Goal: Communication & Community: Answer question/provide support

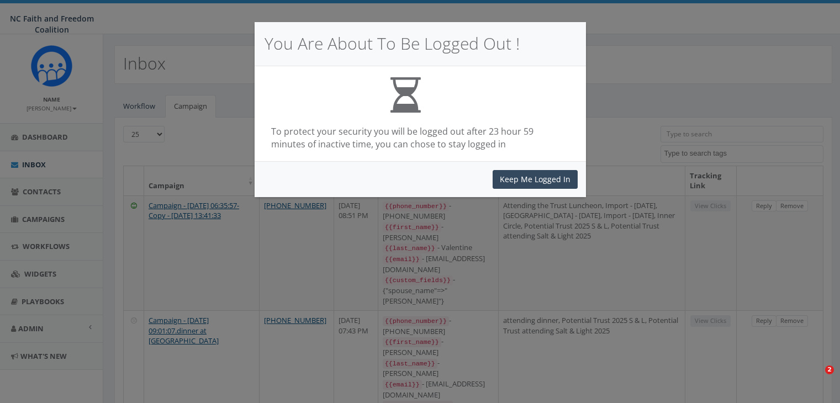
select select
click at [544, 177] on button "Keep Me Logged In" at bounding box center [535, 179] width 85 height 19
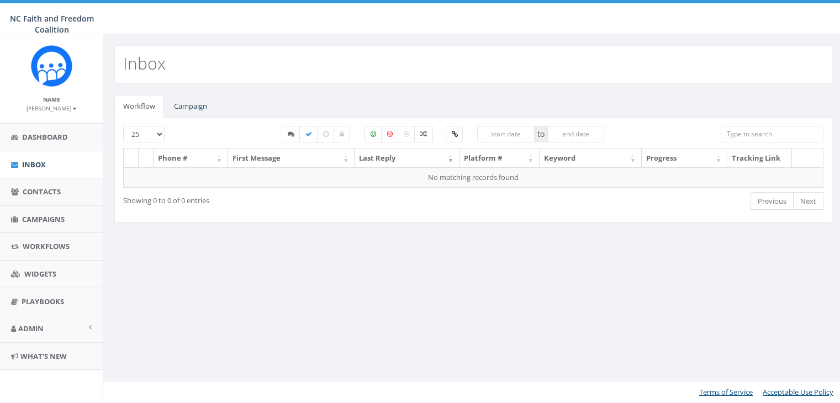
select select
click at [197, 112] on link "Campaign" at bounding box center [190, 106] width 51 height 23
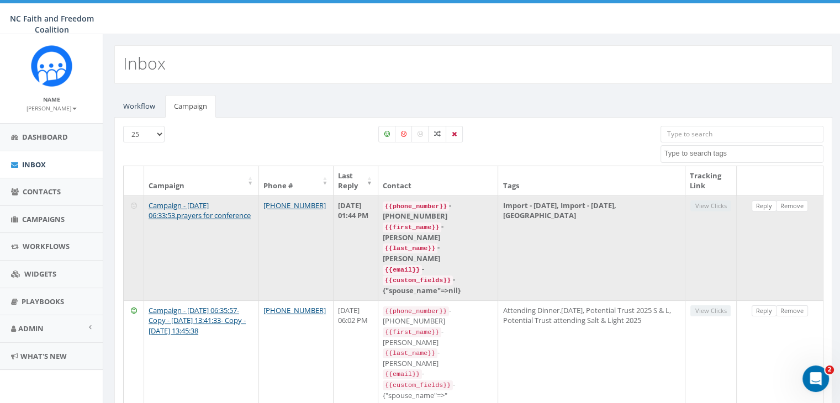
click at [570, 213] on td "Import - [DATE], Import - [DATE], [GEOGRAPHIC_DATA]" at bounding box center [591, 248] width 187 height 105
click at [761, 201] on link "Reply" at bounding box center [764, 207] width 25 height 12
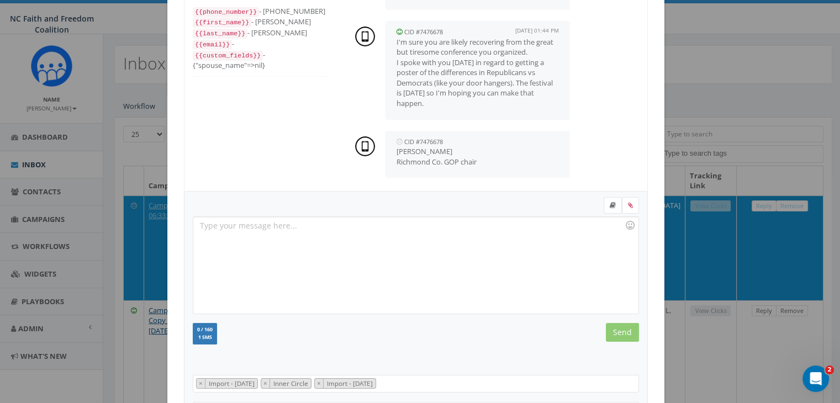
scroll to position [64, 0]
click at [294, 222] on div at bounding box center [415, 264] width 445 height 97
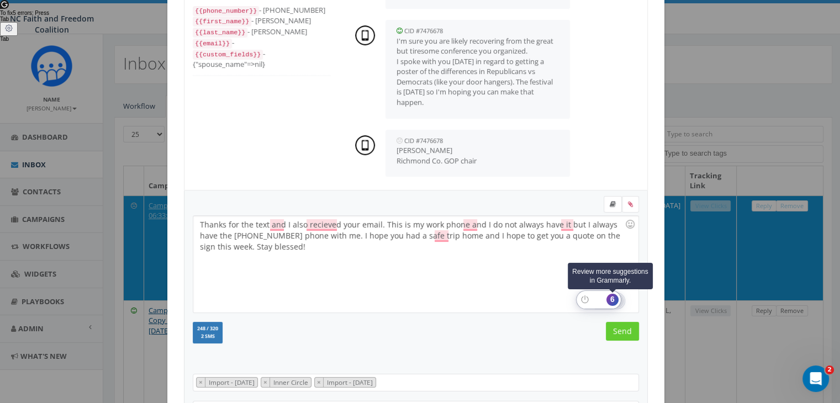
click at [612, 299] on div "6" at bounding box center [613, 300] width 12 height 12
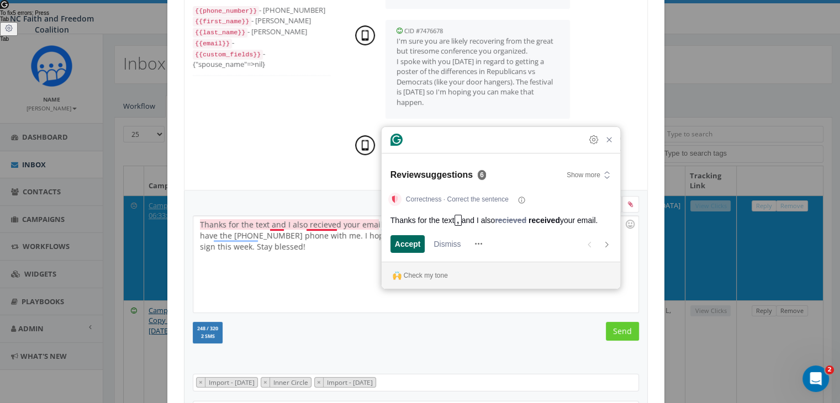
click at [414, 244] on span "Accept" at bounding box center [408, 244] width 26 height 12
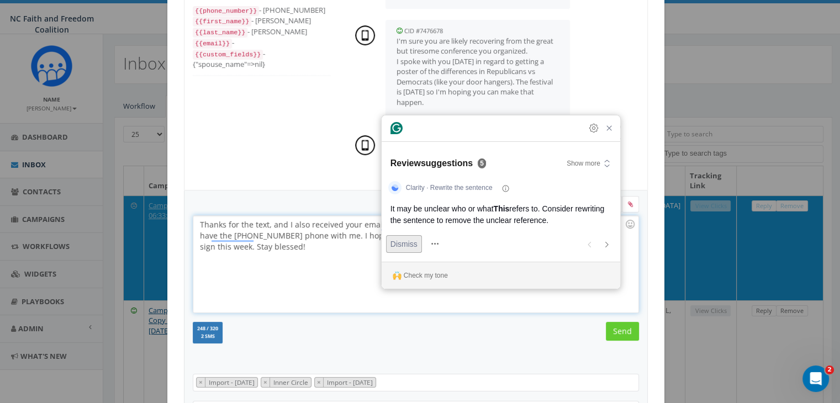
scroll to position [19, 0]
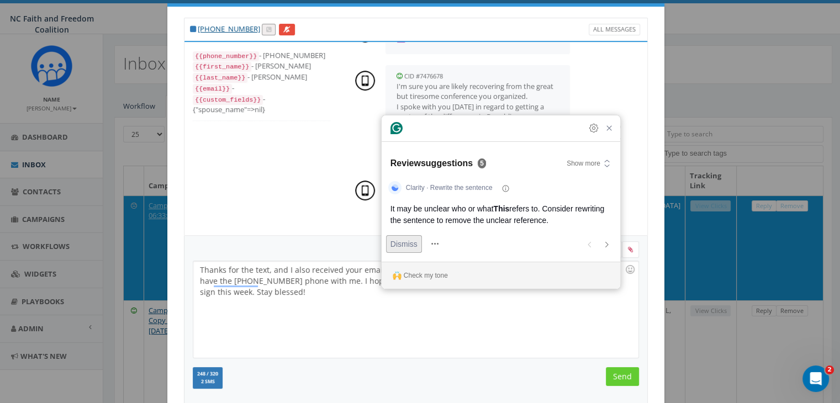
click at [411, 244] on span "Dismiss" at bounding box center [404, 244] width 27 height 12
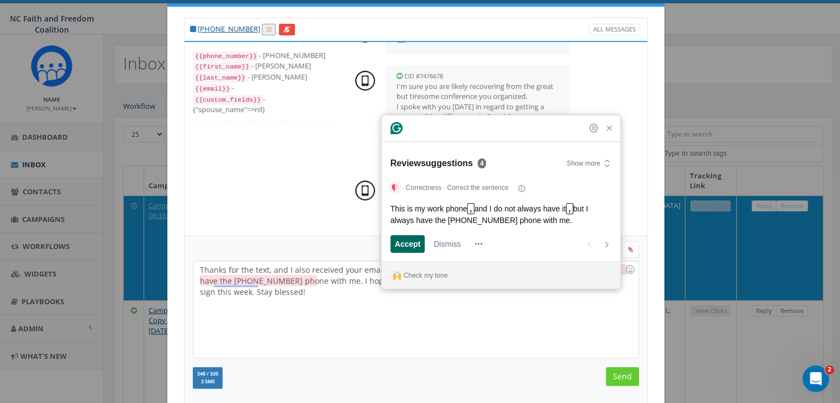
scroll to position [0, 0]
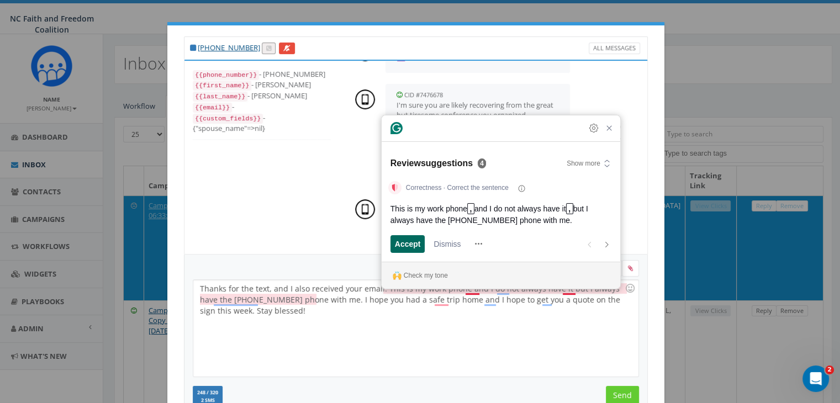
click at [409, 244] on span "Accept" at bounding box center [408, 244] width 26 height 12
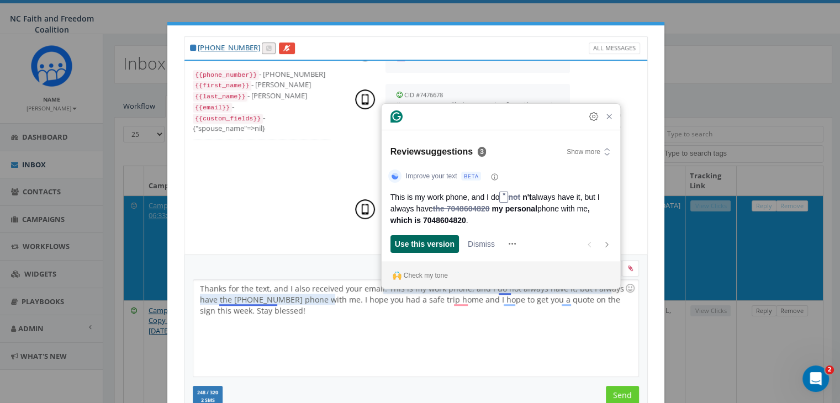
click at [427, 242] on span "Use this version" at bounding box center [425, 244] width 60 height 12
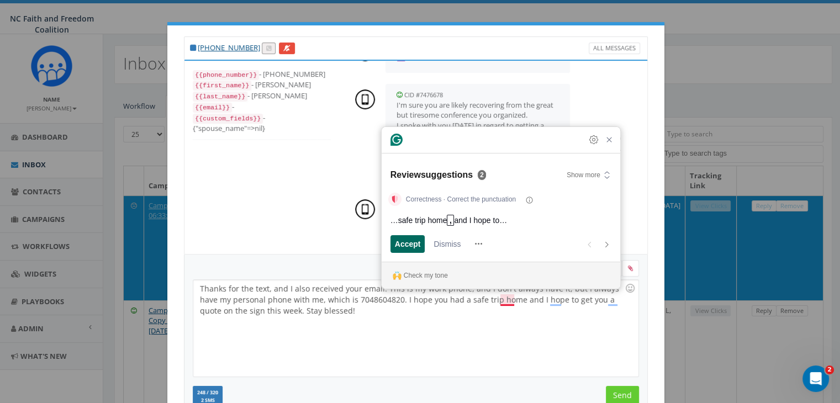
click at [397, 243] on span "Accept" at bounding box center [408, 244] width 26 height 12
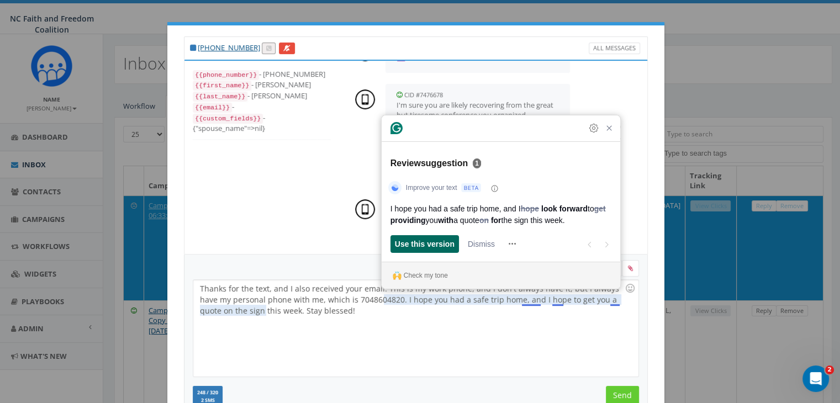
click at [414, 244] on span "Use this version" at bounding box center [425, 244] width 60 height 12
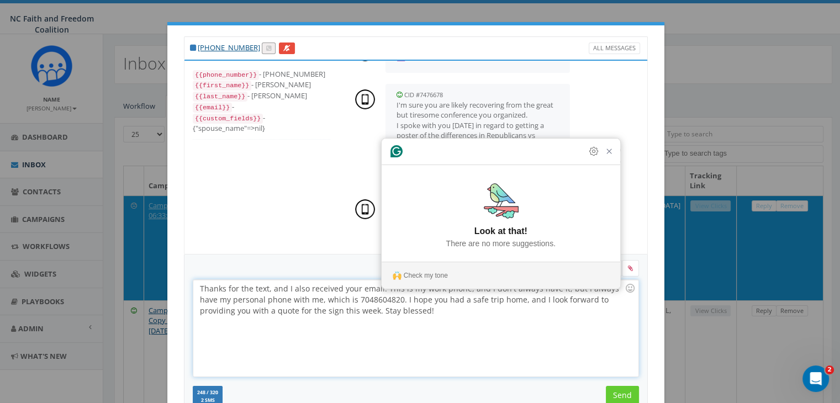
click at [460, 332] on div "Thanks for the text, and I also received your email. This is my work phone, and…" at bounding box center [415, 328] width 445 height 97
click at [438, 337] on div "Thanks for the text, and I also received your email. This is my work phone, and…" at bounding box center [415, 328] width 445 height 97
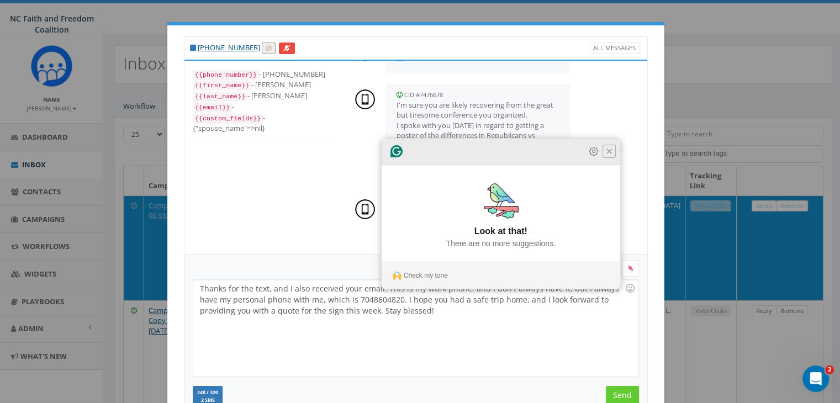
click at [608, 155] on icon "Close Grammarly Assistant" at bounding box center [609, 151] width 9 height 9
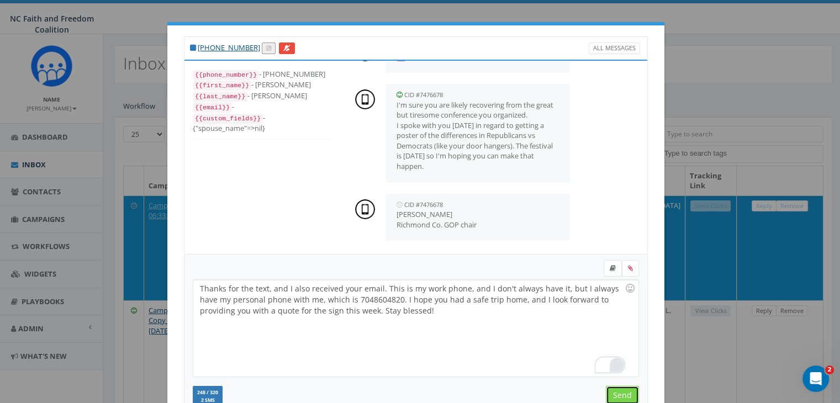
click at [628, 394] on input "Send" at bounding box center [622, 395] width 33 height 19
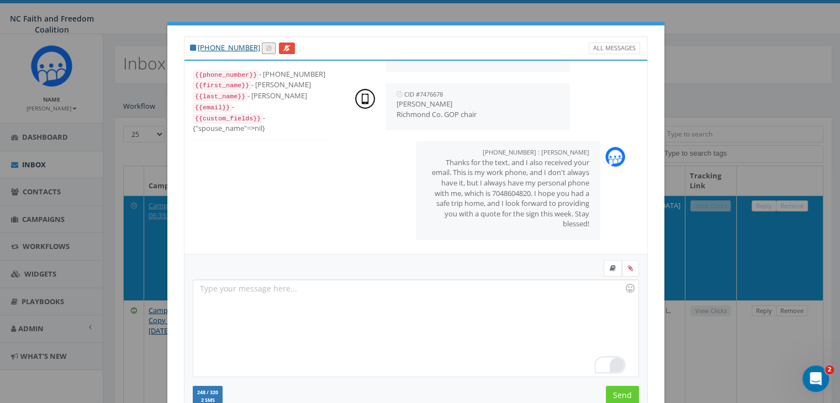
scroll to position [148, 0]
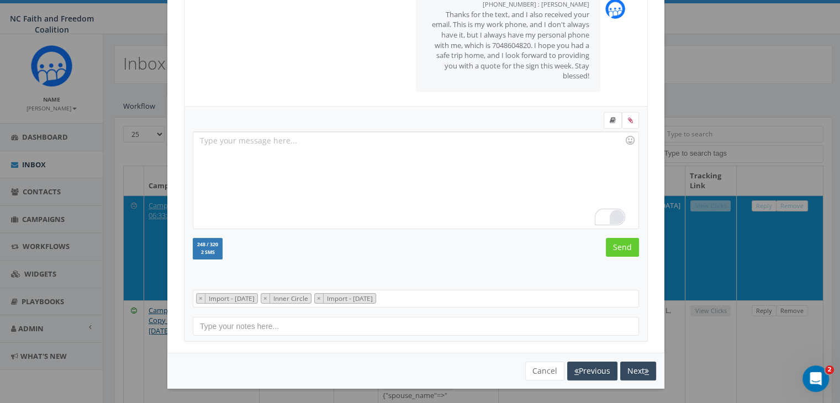
click at [688, 320] on div "[PHONE_NUMBER] All Messages {{phone_number}} - [PHONE_NUMBER] {{first_name}} - …" at bounding box center [420, 201] width 840 height 403
click at [536, 371] on button "Cancel" at bounding box center [544, 371] width 39 height 19
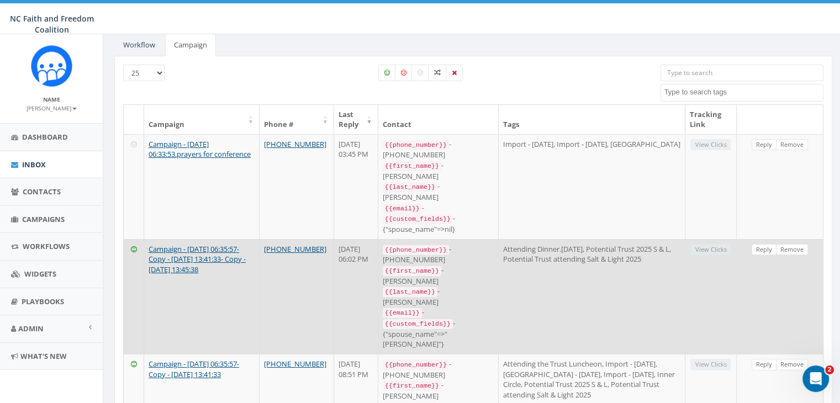
scroll to position [0, 0]
